Goal: Task Accomplishment & Management: Complete application form

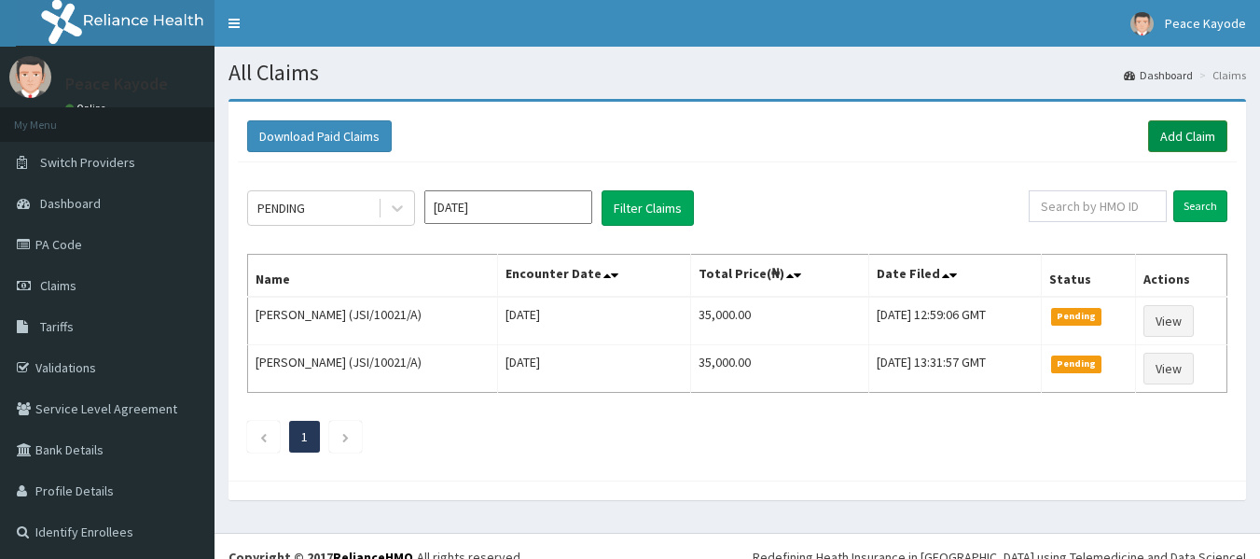
click at [1177, 135] on link "Add Claim" at bounding box center [1187, 136] width 79 height 32
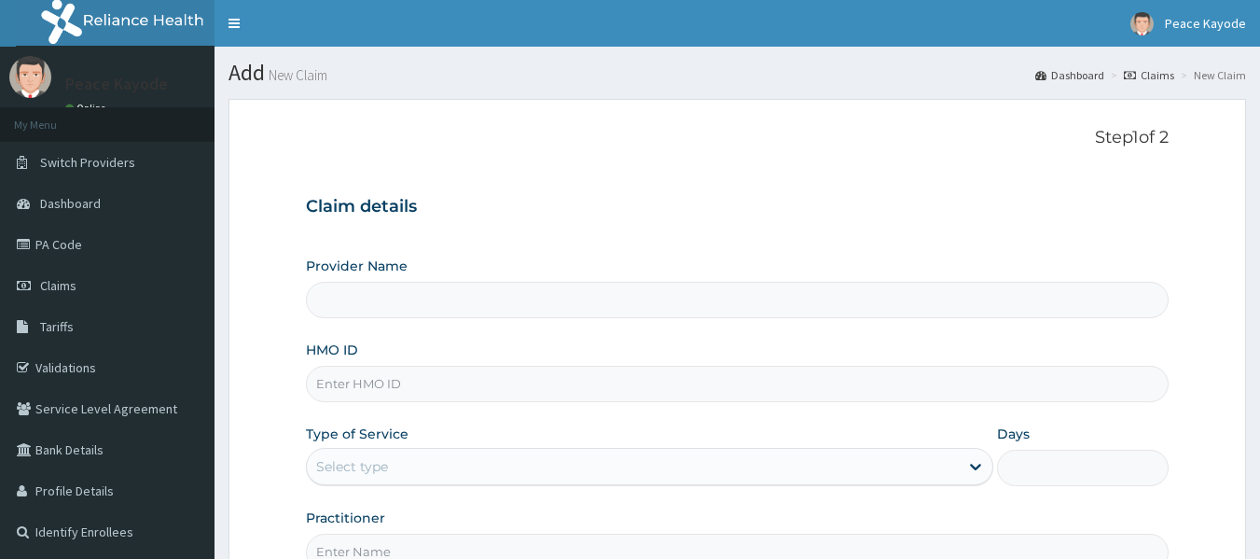
click at [496, 381] on input "HMO ID" at bounding box center [738, 384] width 864 height 36
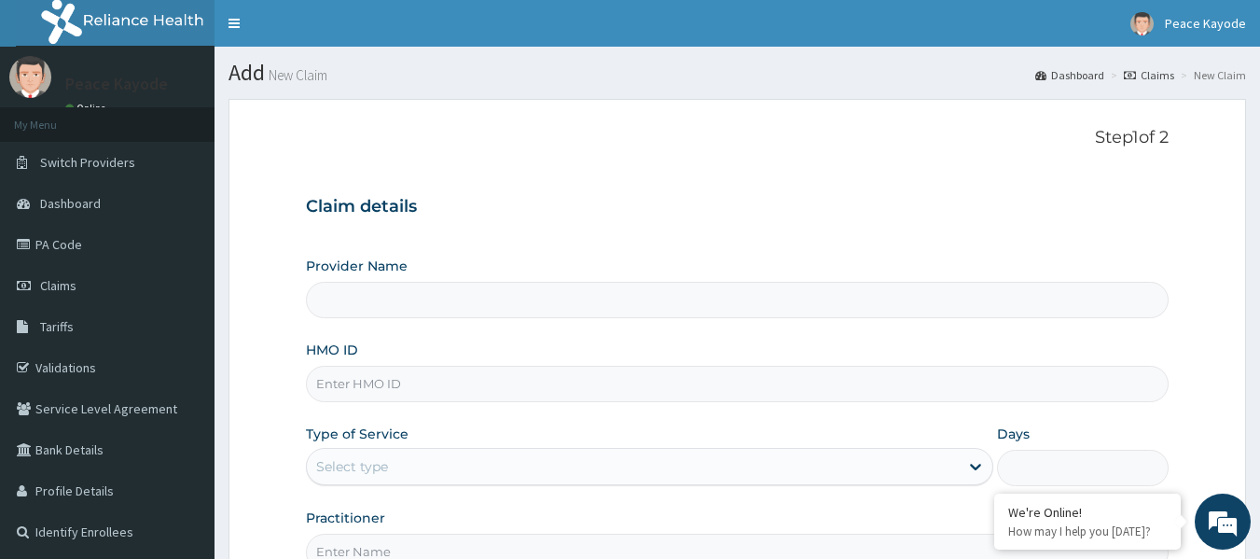
type input "[PERSON_NAME]/10074/F"
type input "Taforehab Pelvic and Orthopedic Wellness (Physiotherapy Clinic)- SHOMOLU"
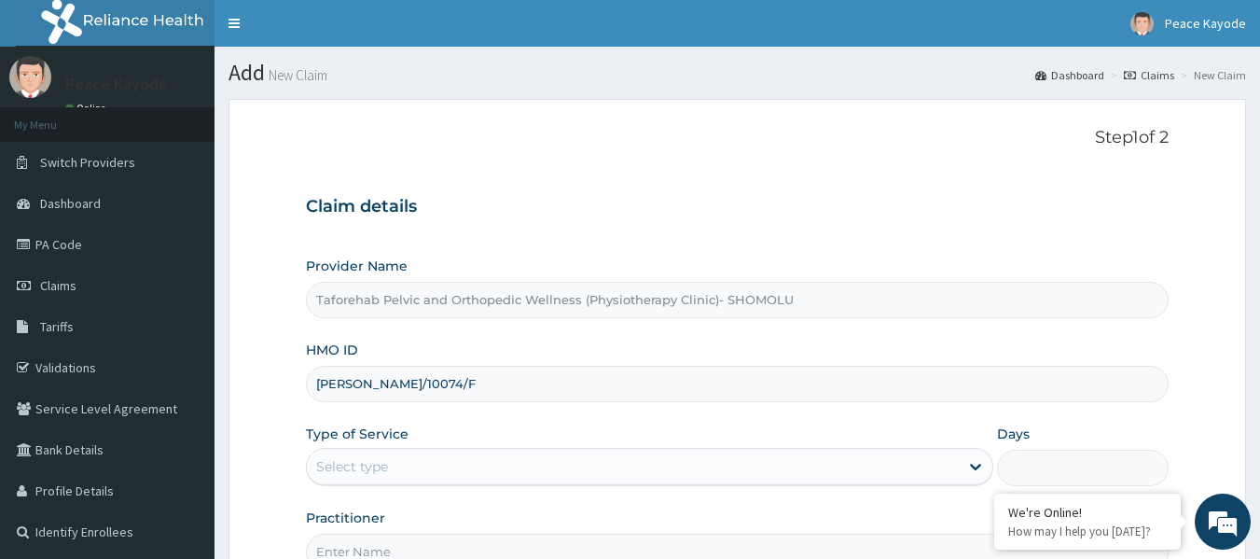
click at [814, 474] on div "Select type" at bounding box center [633, 466] width 652 height 30
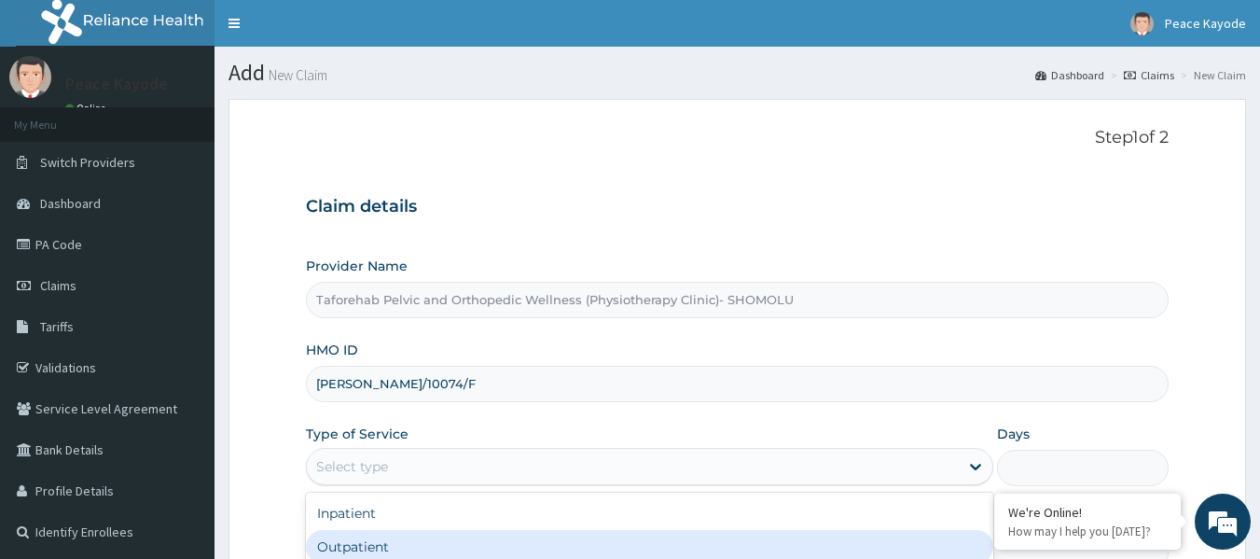
click at [712, 548] on div "Outpatient" at bounding box center [649, 547] width 687 height 34
type input "1"
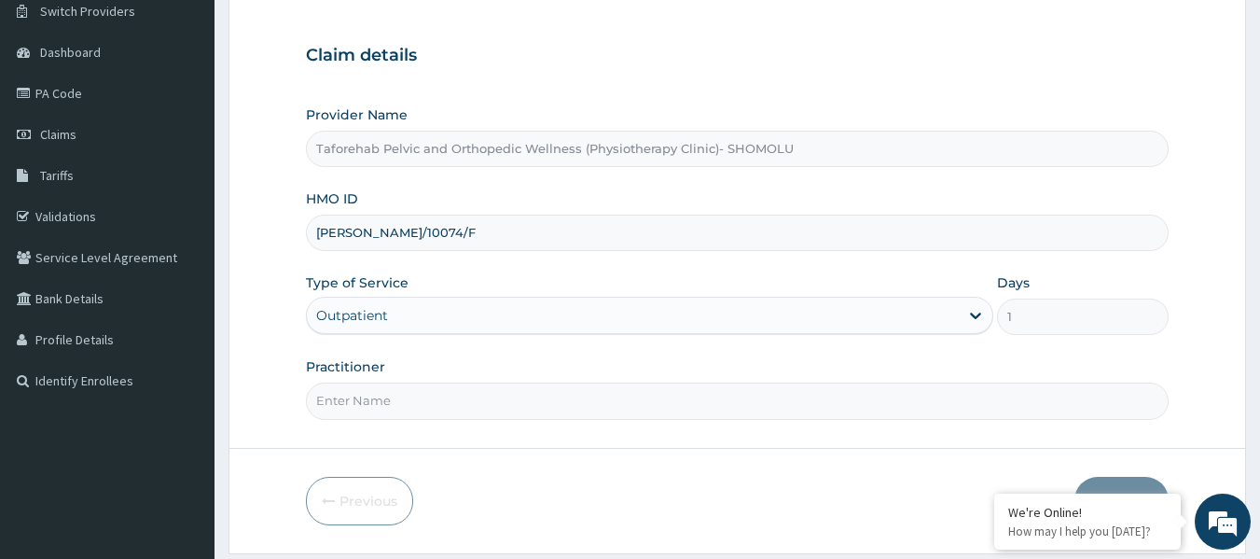
scroll to position [208, 0]
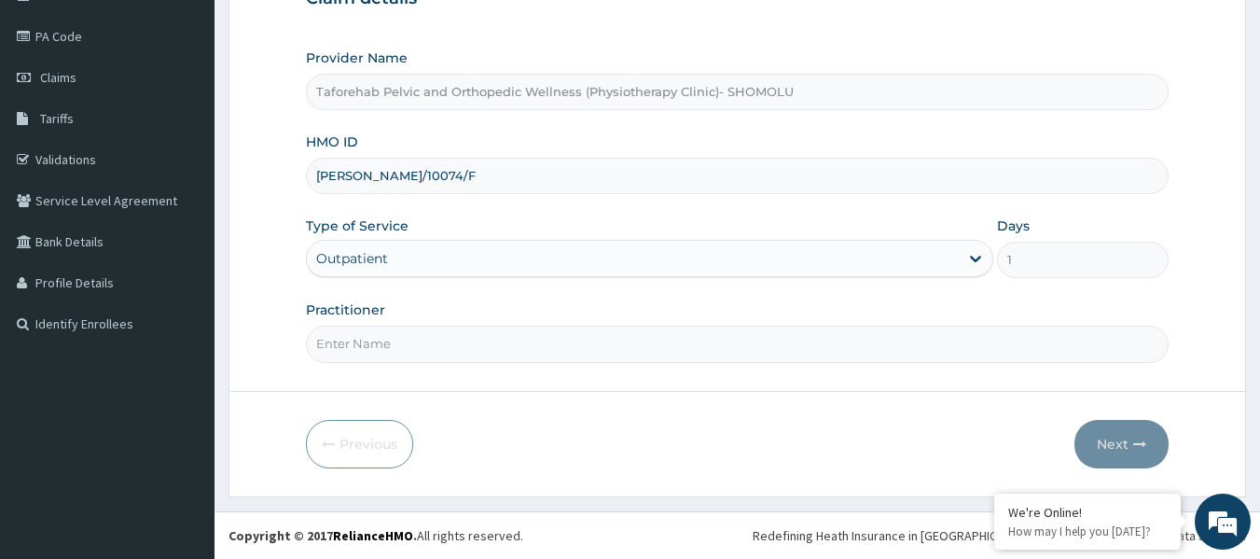
click at [661, 350] on input "Practitioner" at bounding box center [738, 344] width 864 height 36
type input "PT OBIANUJU"
click at [1103, 440] on button "Next" at bounding box center [1122, 444] width 94 height 49
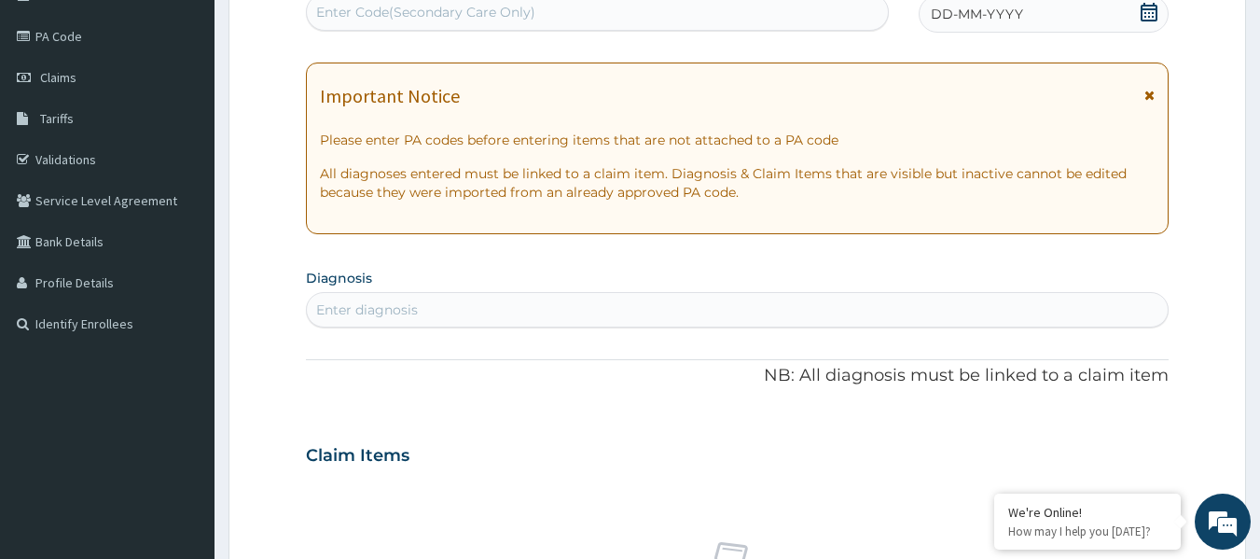
click at [785, 11] on div "Enter Code(Secondary Care Only)" at bounding box center [598, 12] width 582 height 30
paste input "PA/9600BA"
type input "PA/9600BA"
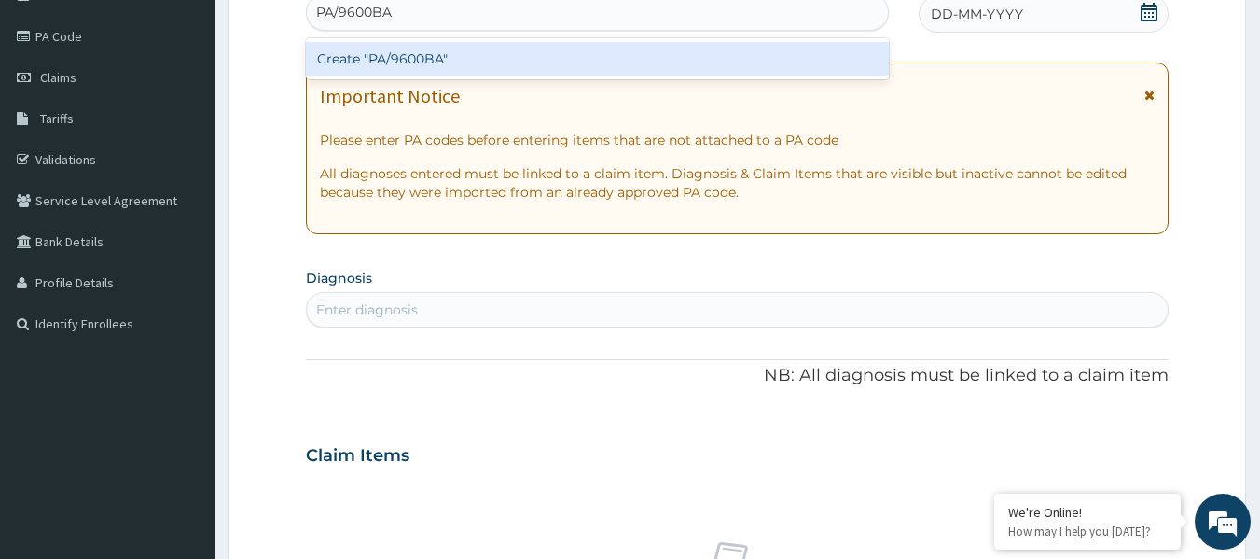
click at [656, 58] on div "Create "PA/9600BA"" at bounding box center [598, 59] width 584 height 34
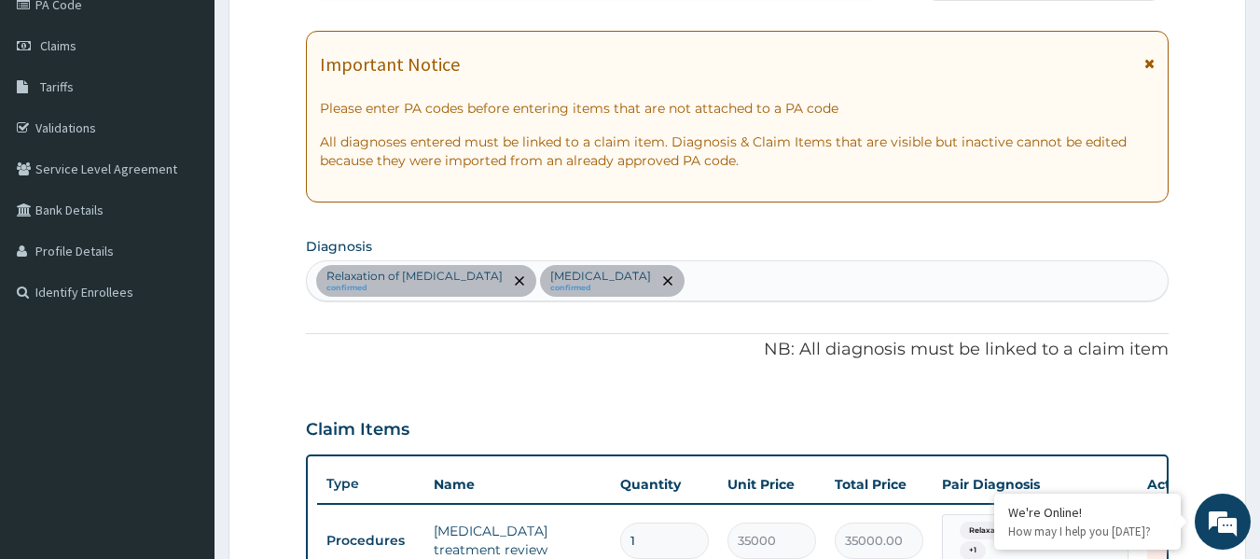
scroll to position [719, 0]
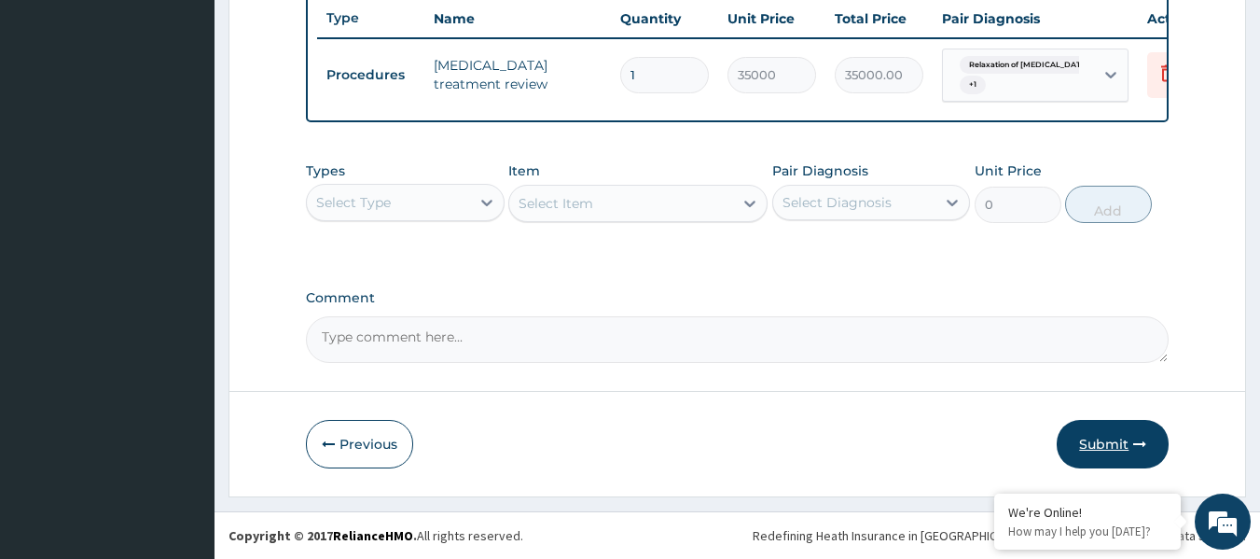
click at [1094, 442] on button "Submit" at bounding box center [1113, 444] width 112 height 49
